Goal: Information Seeking & Learning: Learn about a topic

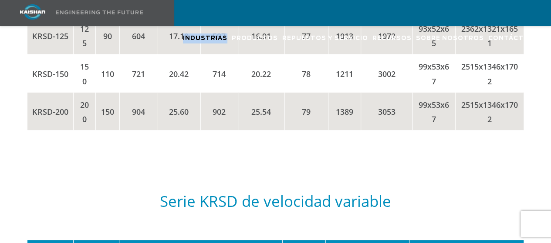
scroll to position [1868, 0]
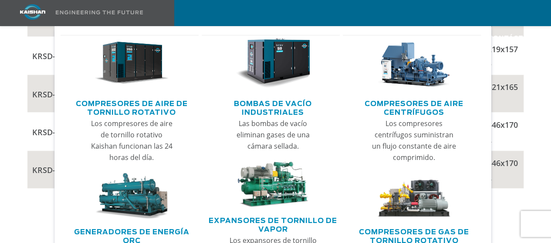
click at [134, 111] on font "Compresores de aire de tornillo rotativo" at bounding box center [132, 109] width 112 height 16
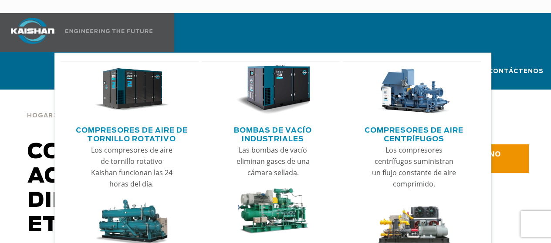
click at [138, 129] on font "Compresores de aire de tornillo rotativo" at bounding box center [132, 135] width 112 height 16
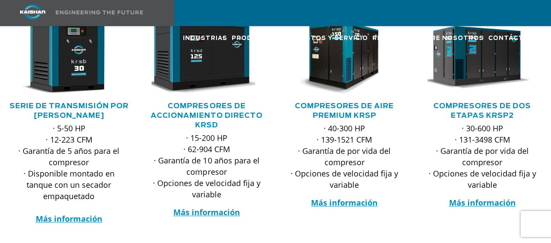
scroll to position [213, 0]
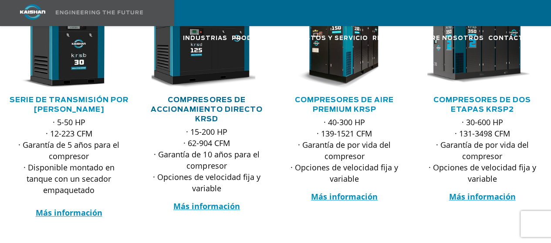
click at [220, 97] on font "Compresores de accionamiento directo KRSD" at bounding box center [207, 110] width 112 height 26
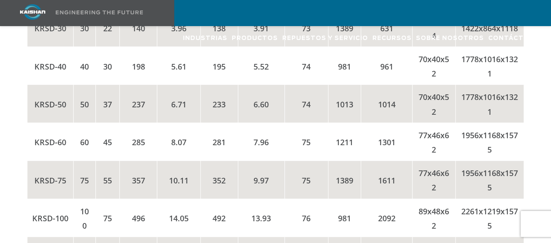
scroll to position [1676, 0]
